Goal: Use online tool/utility: Utilize a website feature to perform a specific function

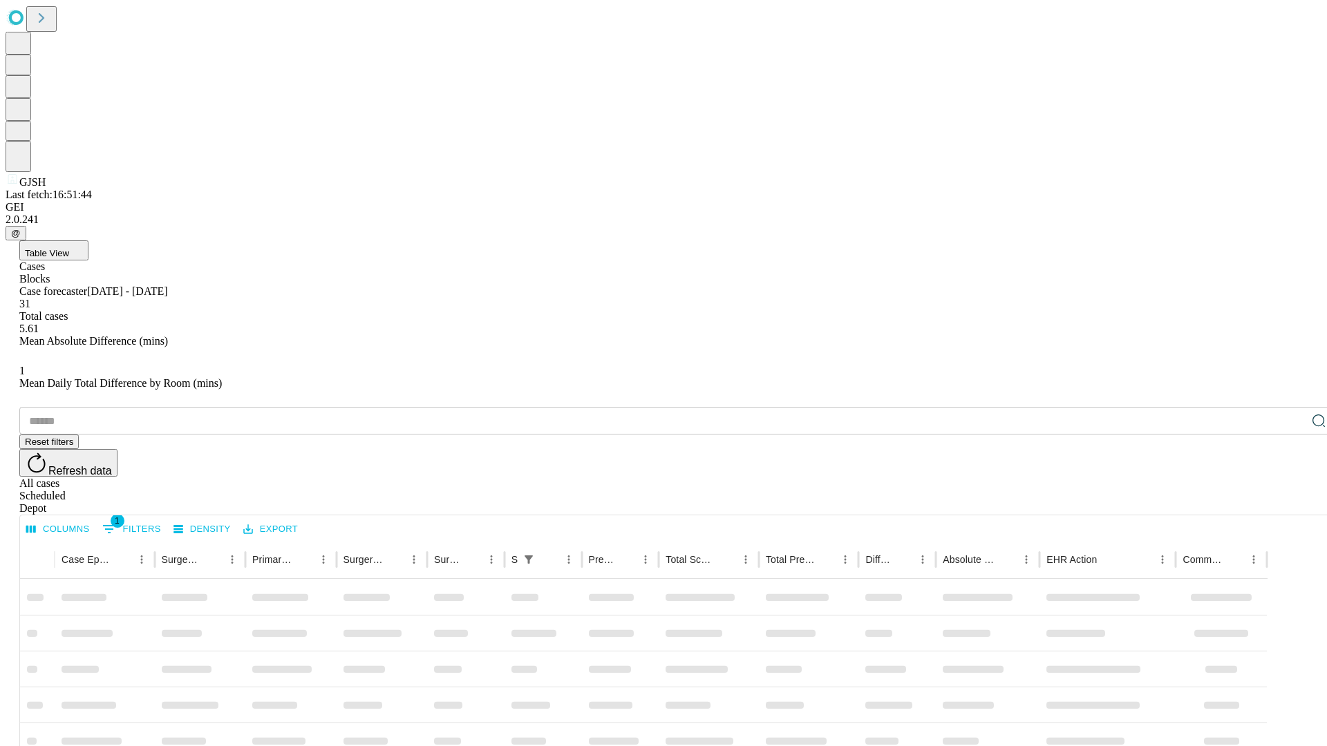
click at [69, 248] on span "Table View" at bounding box center [47, 253] width 44 height 10
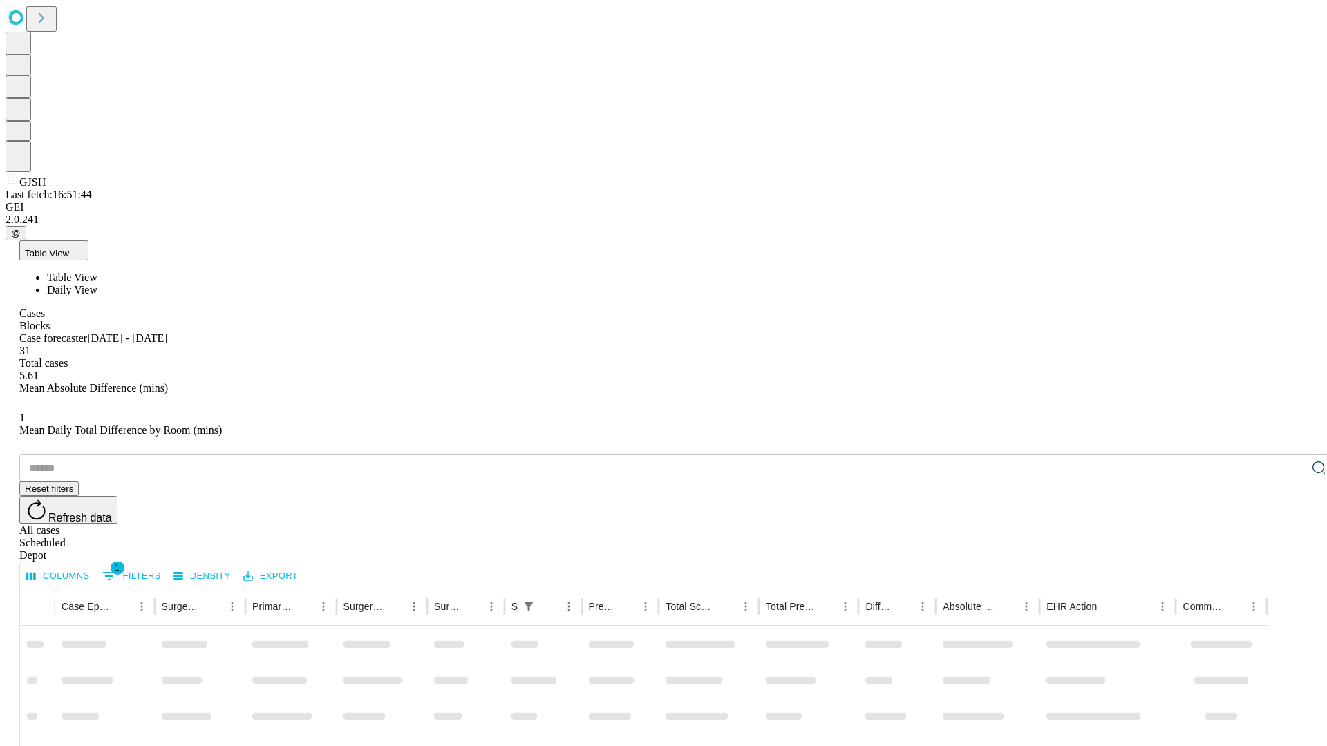
click at [97, 284] on span "Daily View" at bounding box center [72, 290] width 50 height 12
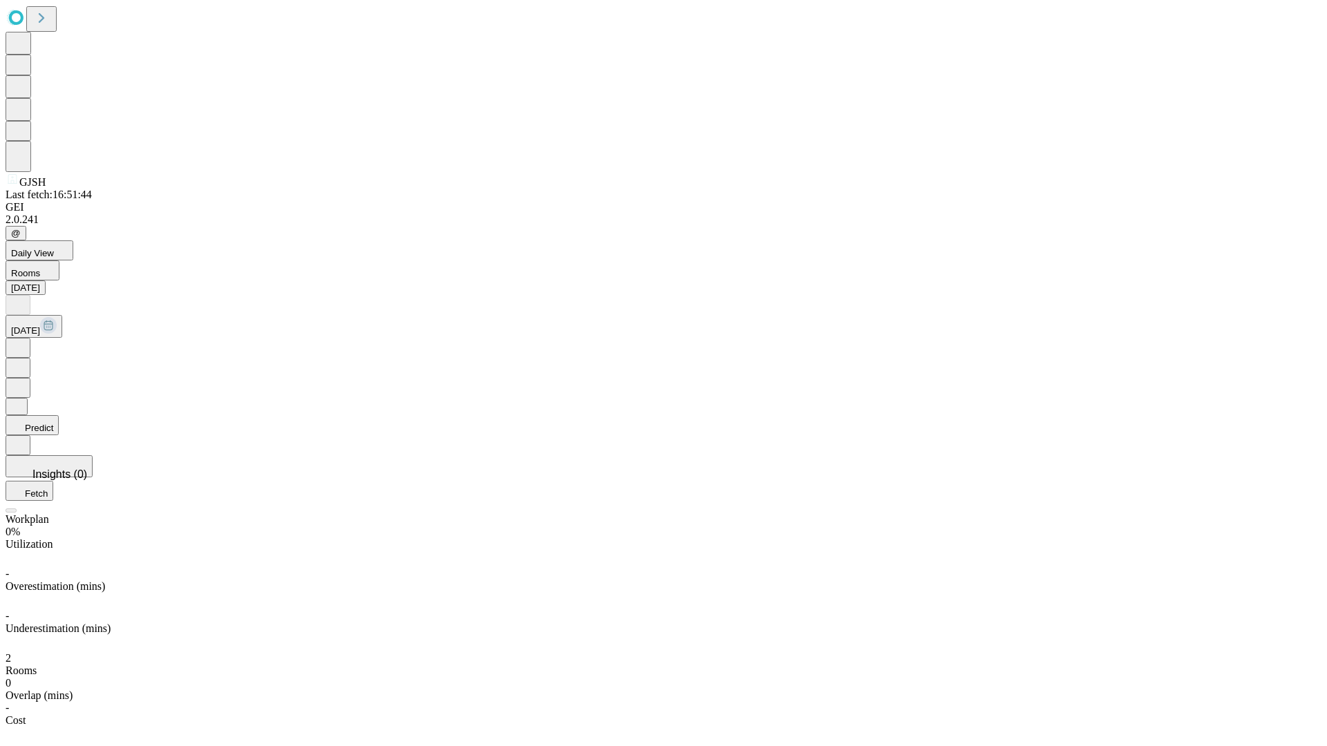
click at [59, 415] on button "Predict" at bounding box center [32, 425] width 53 height 20
